Goal: Navigation & Orientation: Find specific page/section

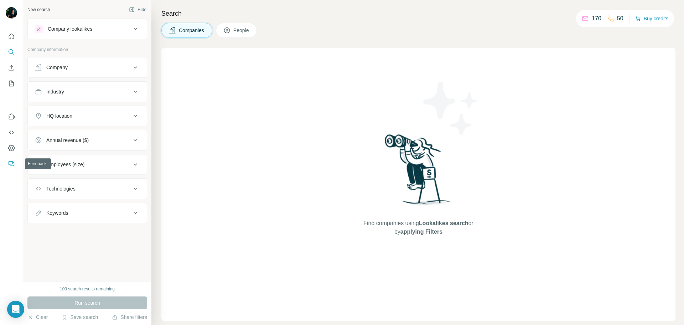
click at [11, 158] on button "Feedback" at bounding box center [11, 163] width 11 height 13
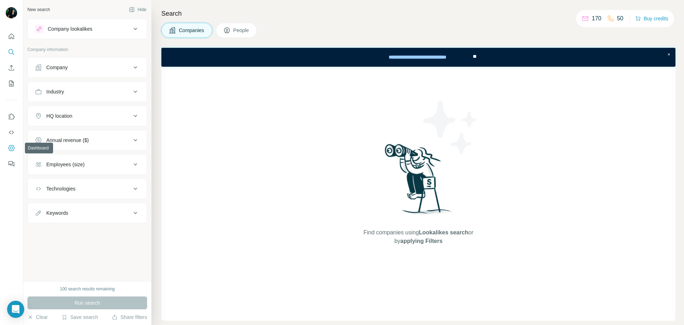
click at [7, 142] on button "Dashboard" at bounding box center [11, 147] width 11 height 13
click at [13, 82] on icon "My lists" at bounding box center [12, 83] width 4 height 5
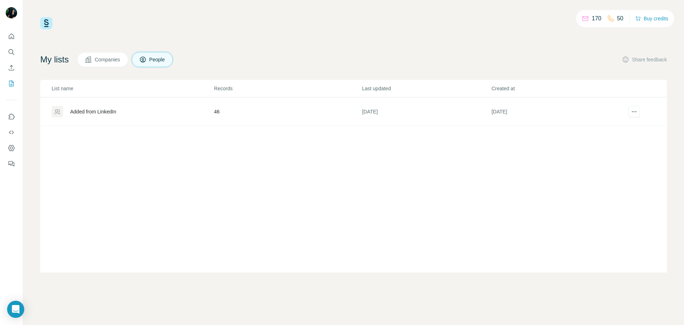
click at [107, 75] on div "My lists Companies People Share feedback List name Records Last updated Created…" at bounding box center [353, 162] width 627 height 220
click at [106, 55] on button "Companies" at bounding box center [102, 59] width 51 height 15
click at [108, 63] on button "Companies" at bounding box center [102, 59] width 51 height 15
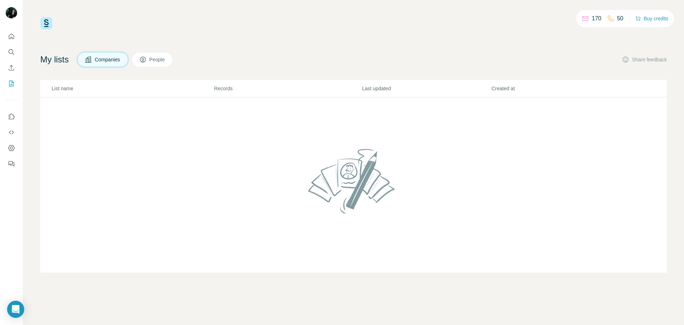
click at [166, 67] on div "My lists Companies People Share feedback List name Records Last updated Created…" at bounding box center [353, 162] width 627 height 220
click at [165, 60] on span "People" at bounding box center [157, 59] width 16 height 7
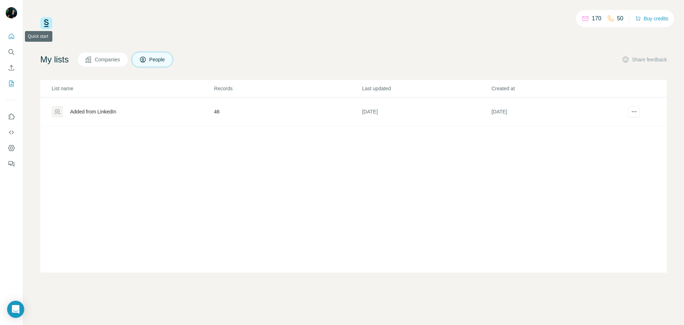
click at [15, 37] on button "Quick start" at bounding box center [11, 36] width 11 height 13
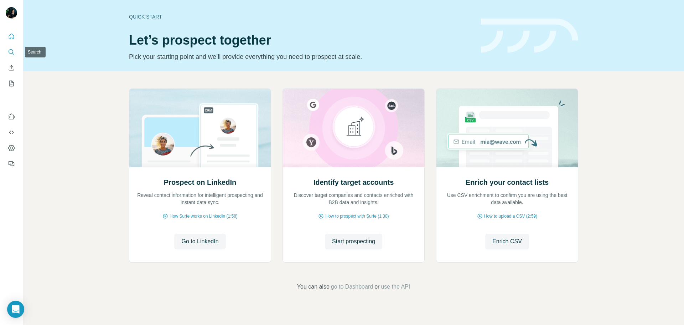
click at [14, 57] on button "Search" at bounding box center [11, 52] width 11 height 13
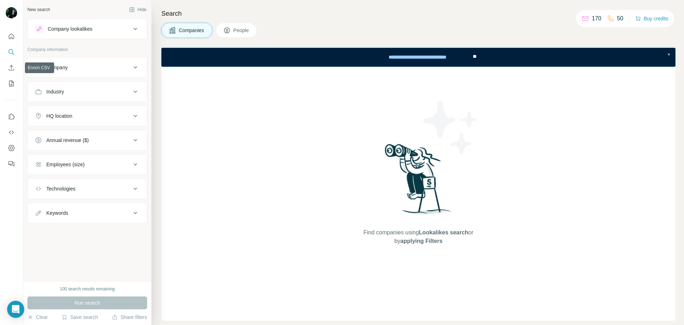
click at [9, 69] on body "New search Hide Company lookalikes Company information Company Industry HQ loca…" at bounding box center [342, 162] width 684 height 325
click at [9, 69] on div at bounding box center [13, 140] width 26 height 170
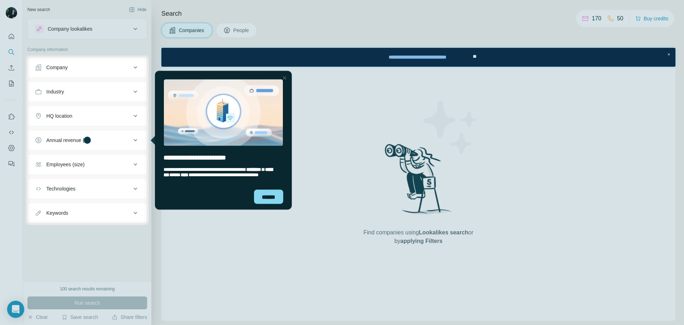
click at [289, 78] on div "entering tooltip" at bounding box center [223, 107] width 137 height 75
click at [285, 78] on div "Close Step" at bounding box center [284, 77] width 9 height 9
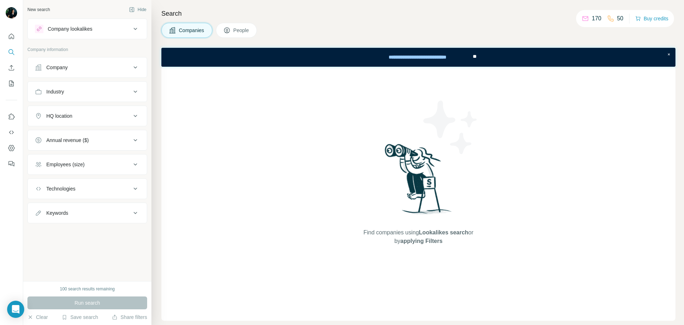
click at [242, 37] on button "People" at bounding box center [236, 30] width 41 height 15
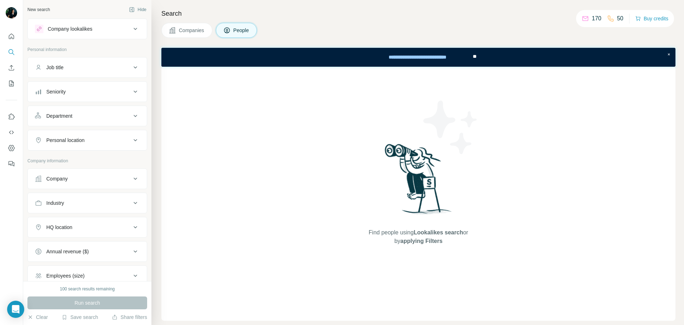
click at [241, 32] on span "People" at bounding box center [241, 30] width 16 height 7
click at [8, 70] on icon "Enrich CSV" at bounding box center [11, 67] width 7 height 7
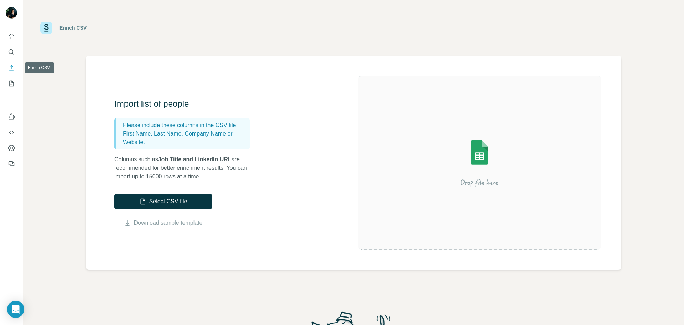
click at [10, 74] on button "Enrich CSV" at bounding box center [11, 67] width 11 height 13
click at [11, 87] on button "My lists" at bounding box center [11, 83] width 11 height 13
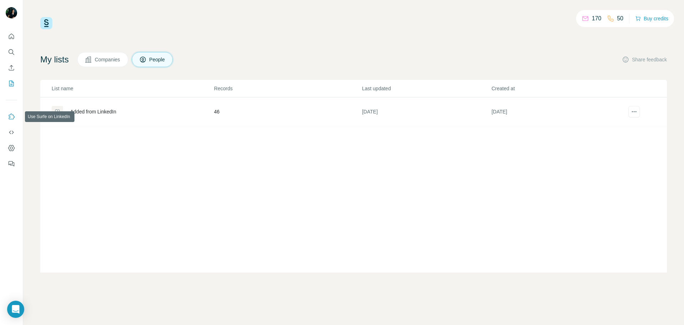
click at [12, 121] on button "Use Surfe on LinkedIn" at bounding box center [11, 116] width 11 height 13
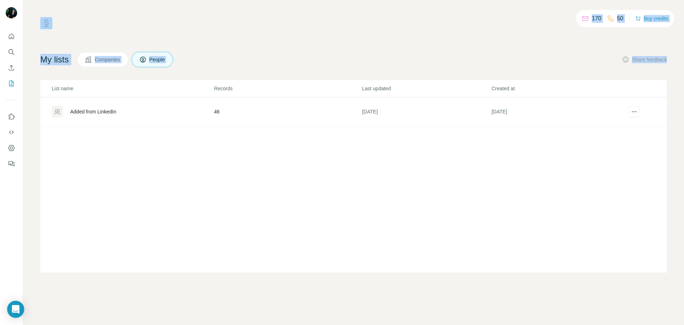
drag, startPoint x: 580, startPoint y: 32, endPoint x: 618, endPoint y: 49, distance: 41.9
click at [618, 49] on div "170 50 Buy credits My lists Companies People Share feedback List name Records L…" at bounding box center [353, 162] width 661 height 325
click at [606, 53] on div "My lists Companies People Share feedback" at bounding box center [353, 59] width 627 height 15
